Goal: Download file/media

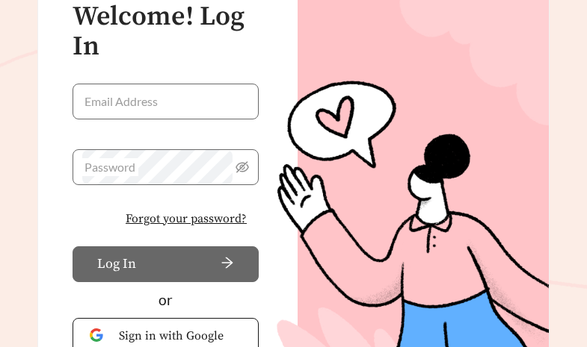
scroll to position [172, 0]
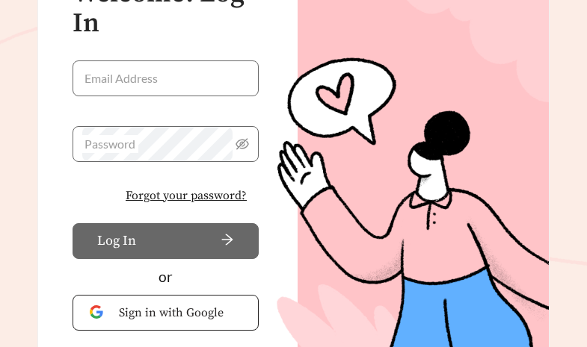
click at [179, 314] on span "Sign in with Google" at bounding box center [180, 313] width 123 height 18
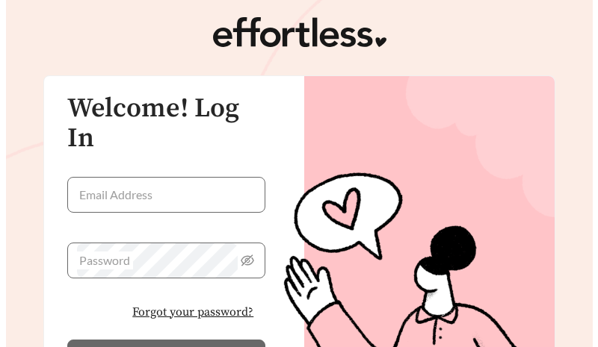
scroll to position [0, 0]
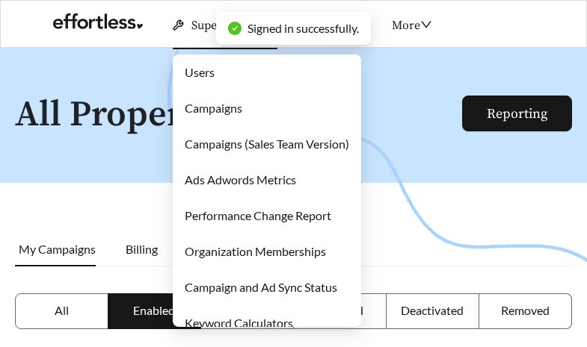
click at [202, 79] on link "Users" at bounding box center [200, 72] width 30 height 14
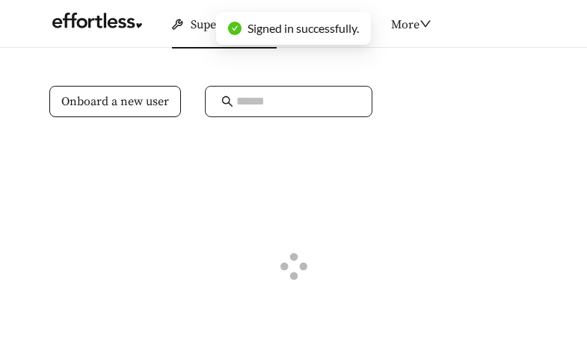
click at [266, 102] on input "text" at bounding box center [296, 102] width 120 height 18
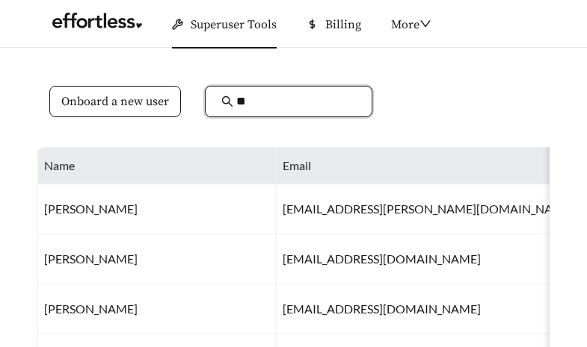
click at [269, 103] on input "**" at bounding box center [296, 102] width 120 height 18
type input "******"
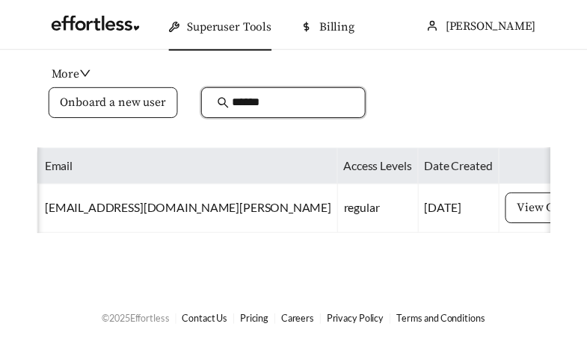
scroll to position [0, 164]
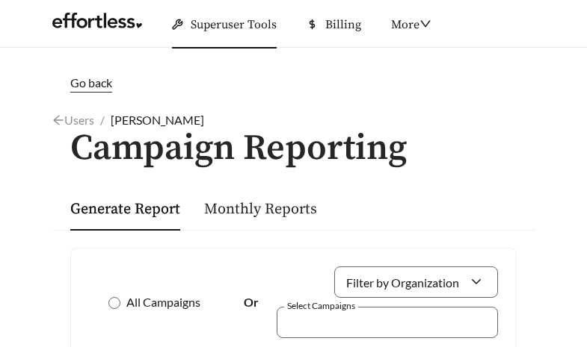
click at [230, 205] on link "Monthly Reports" at bounding box center [260, 209] width 113 height 19
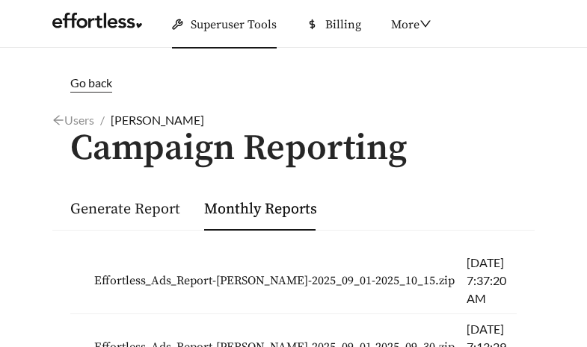
click at [344, 290] on span "Effortless_Ads_Report-[PERSON_NAME]-2025_09_01-2025_10_15.zip" at bounding box center [274, 281] width 360 height 18
click at [118, 22] on link at bounding box center [97, 24] width 90 height 15
